Goal: Check status

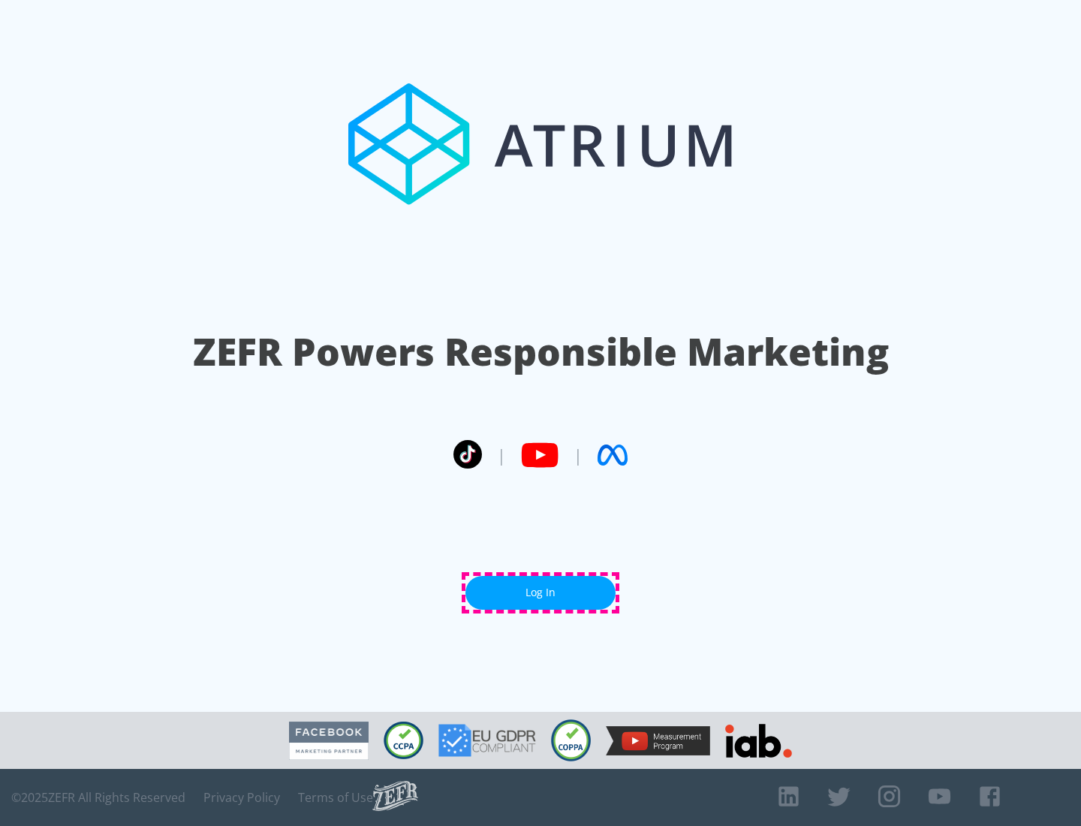
click at [541, 592] on link "Log In" at bounding box center [541, 593] width 150 height 34
